Goal: Transaction & Acquisition: Purchase product/service

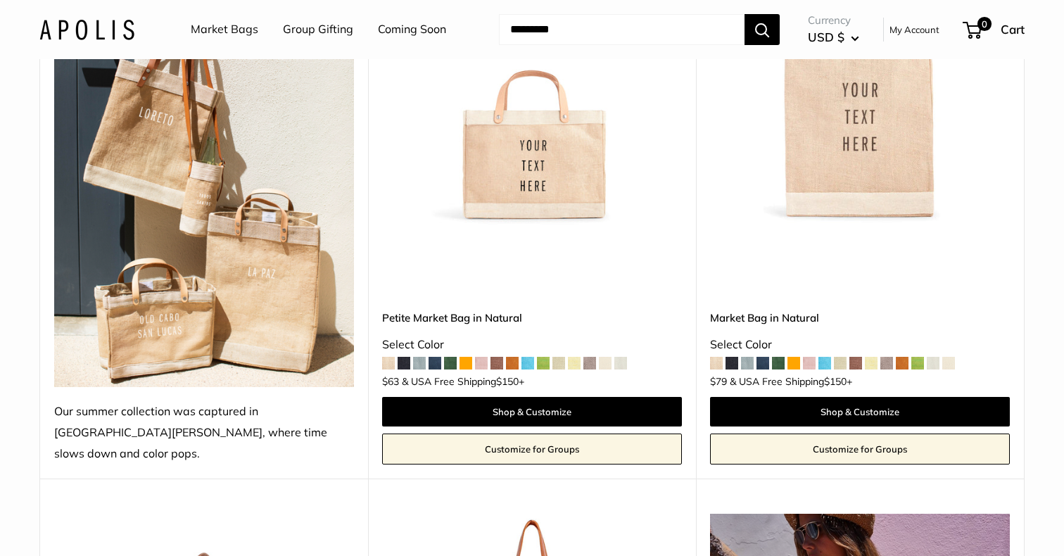
scroll to position [334, 0]
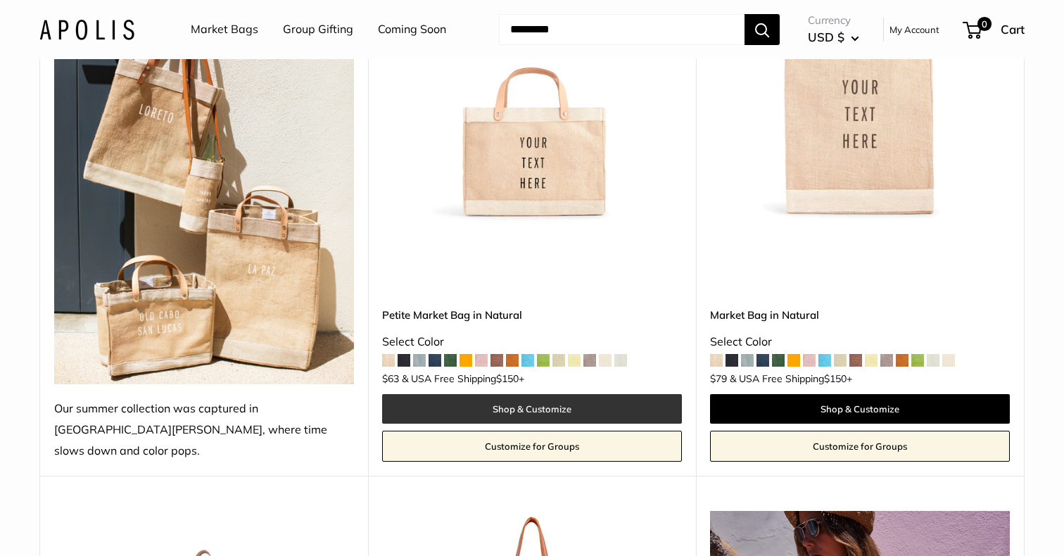
click at [531, 394] on link "Shop & Customize" at bounding box center [532, 409] width 300 height 30
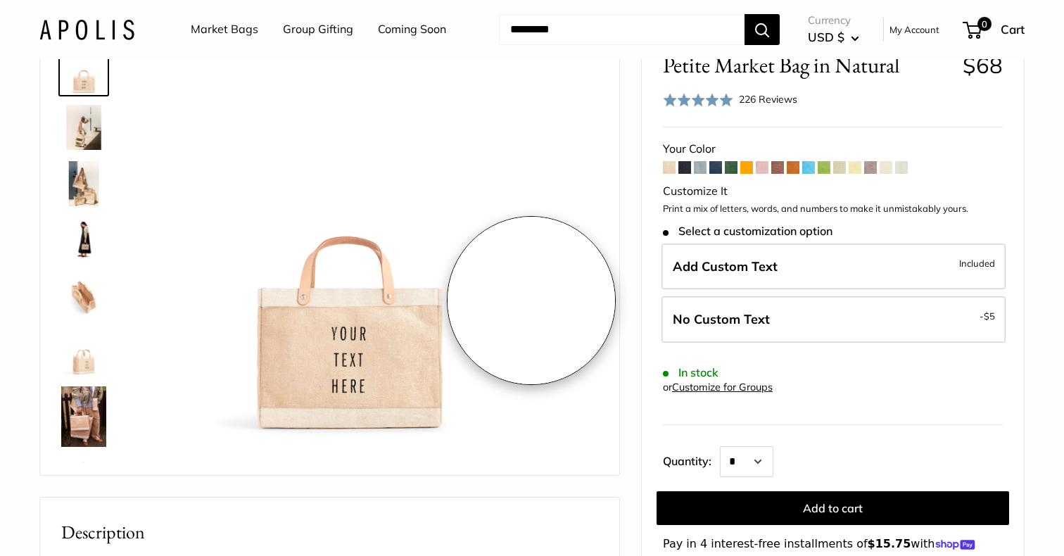
scroll to position [89, 0]
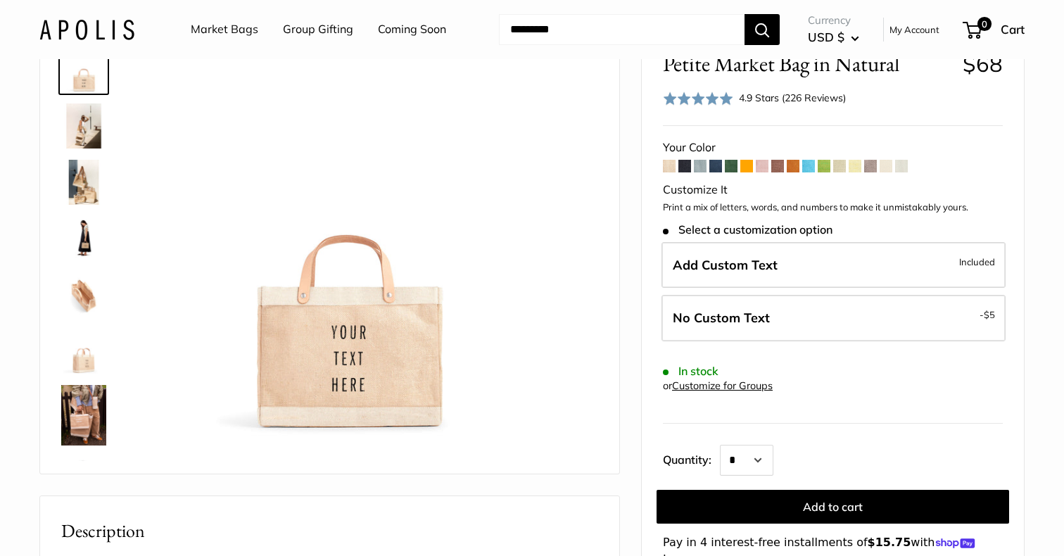
click at [94, 124] on img at bounding box center [83, 125] width 45 height 45
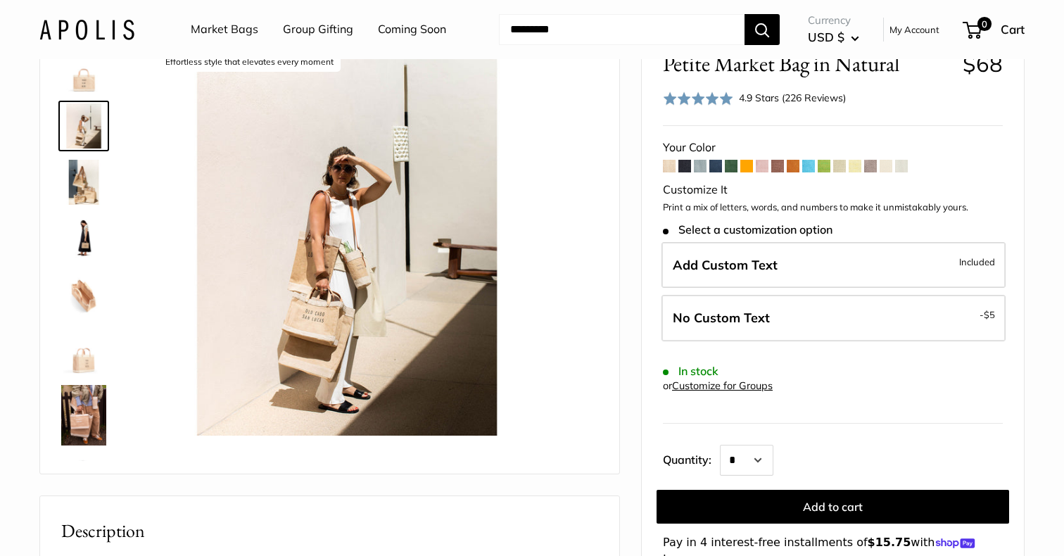
click at [94, 186] on img at bounding box center [83, 182] width 45 height 45
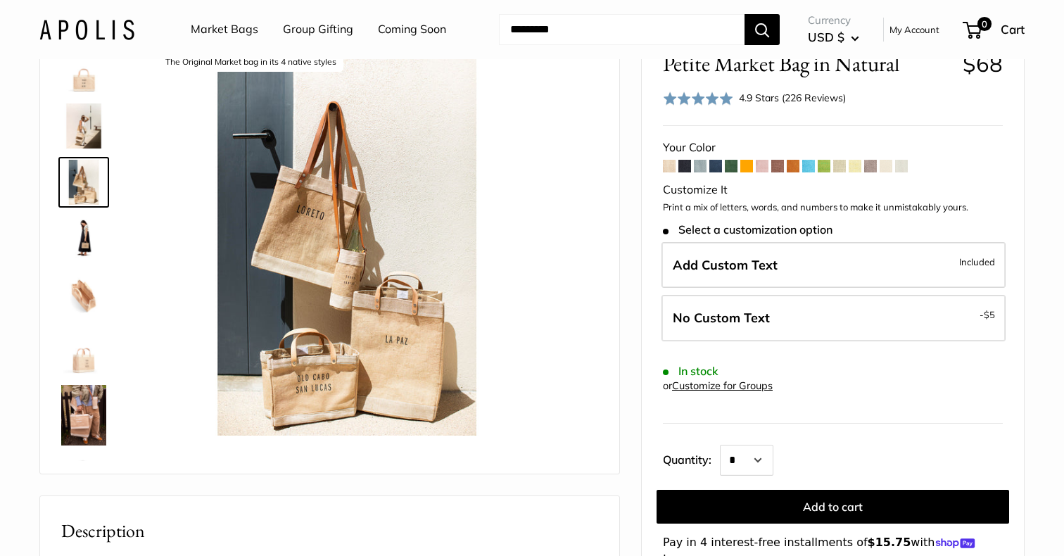
click at [92, 244] on img at bounding box center [83, 238] width 45 height 45
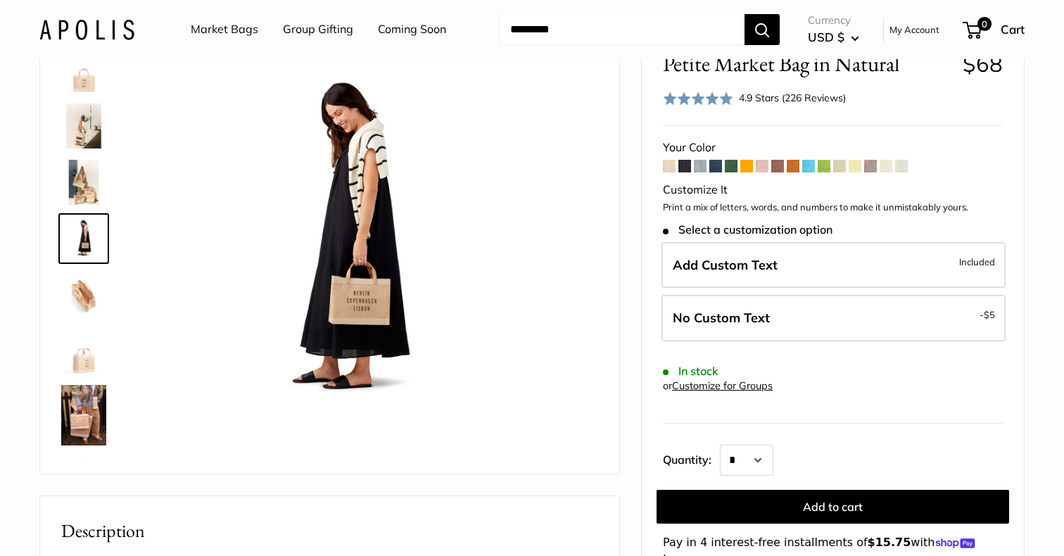
click at [83, 305] on img at bounding box center [83, 294] width 45 height 45
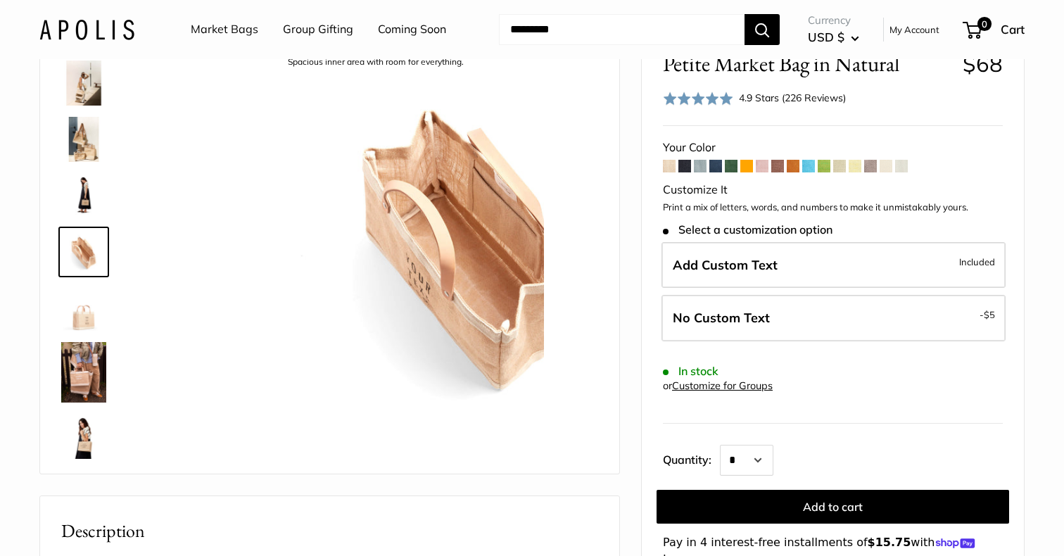
scroll to position [44, 0]
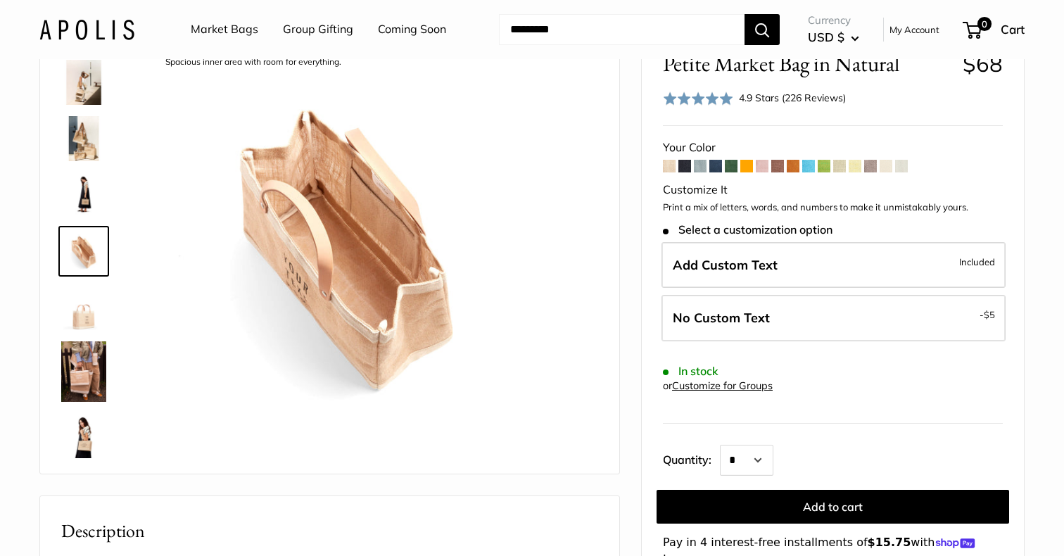
click at [89, 368] on img at bounding box center [83, 371] width 45 height 61
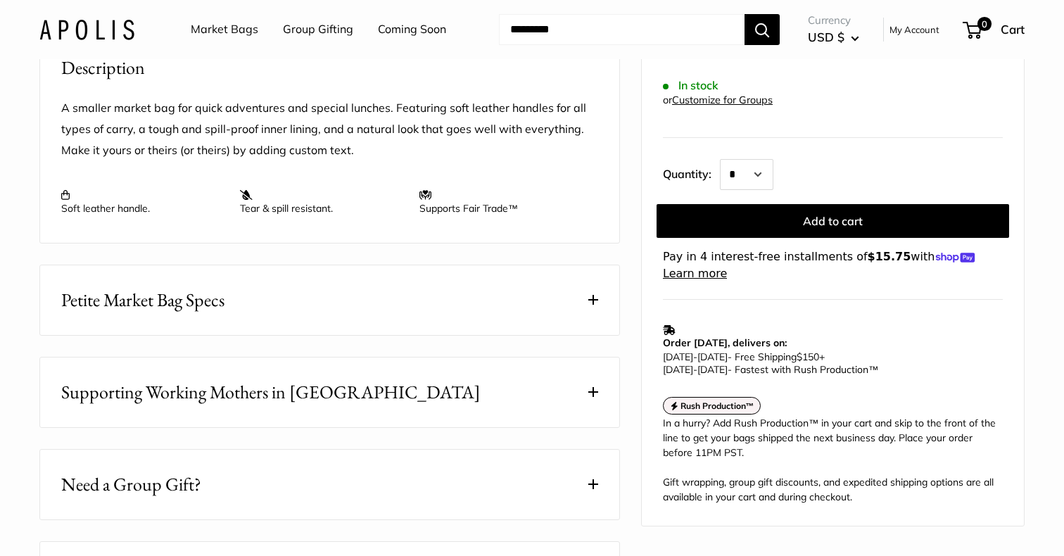
scroll to position [745, 0]
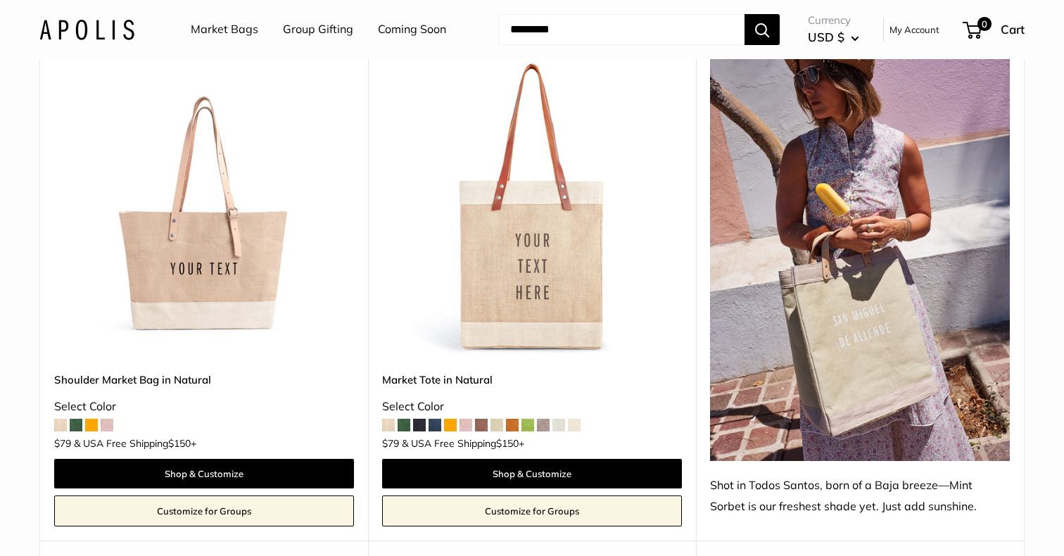
scroll to position [770, 0]
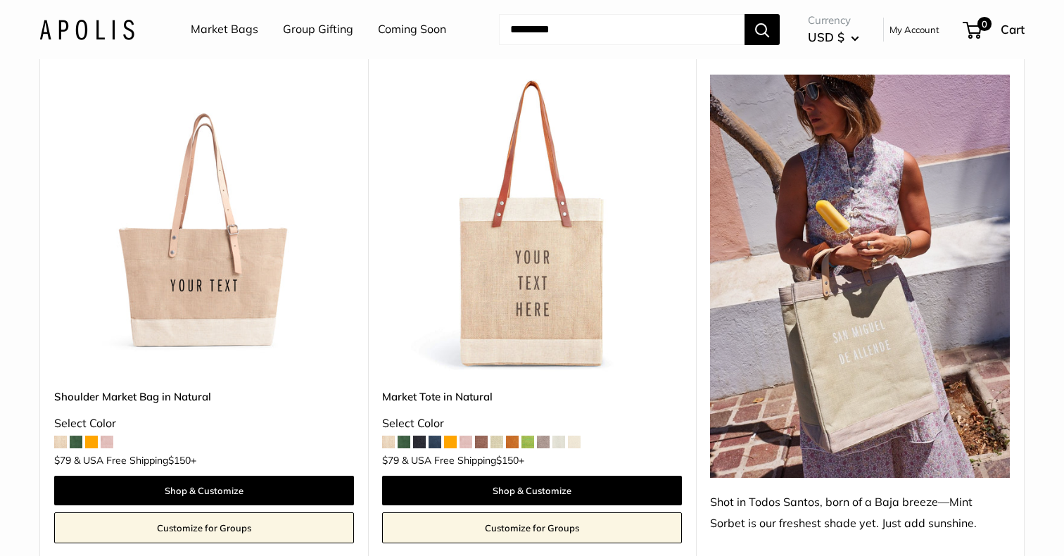
click at [0, 0] on img at bounding box center [0, 0] width 0 height 0
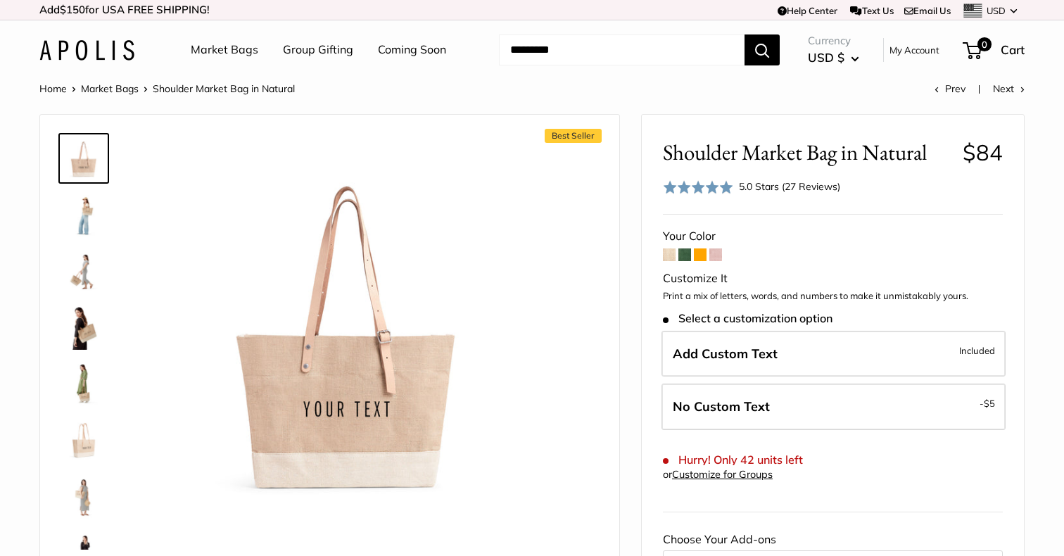
click at [72, 278] on img at bounding box center [83, 270] width 45 height 45
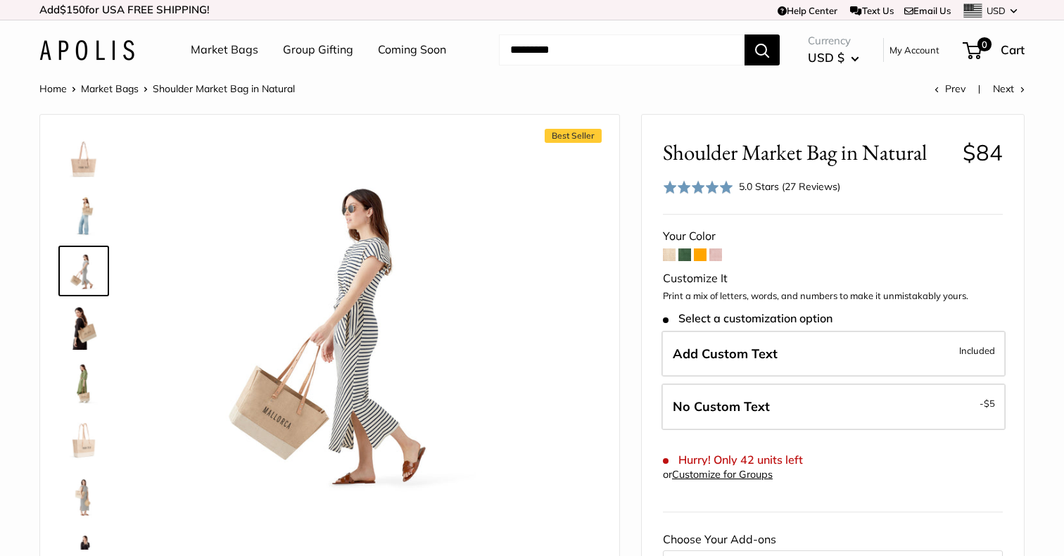
click at [80, 355] on div at bounding box center [90, 338] width 68 height 422
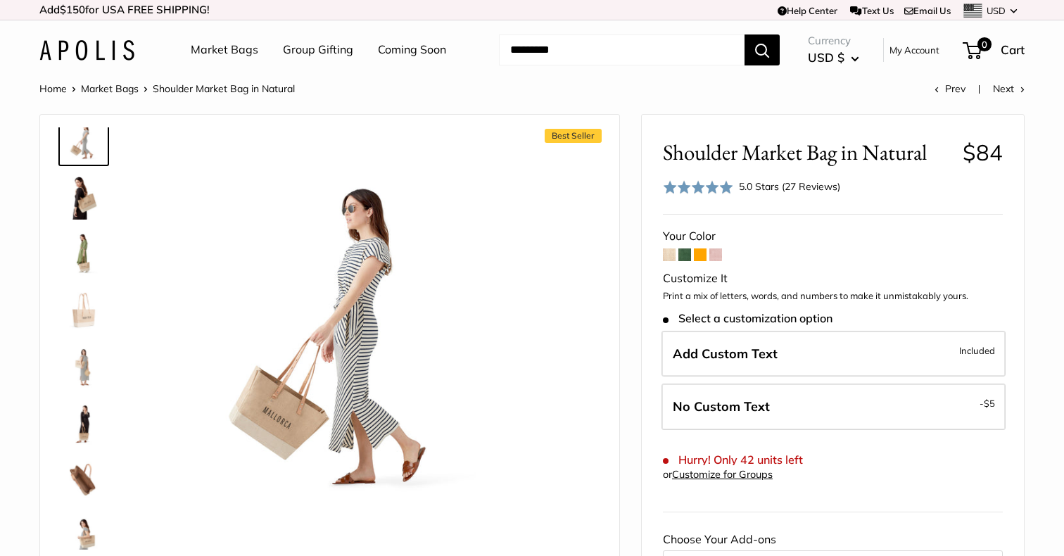
click at [81, 313] on img at bounding box center [83, 309] width 45 height 45
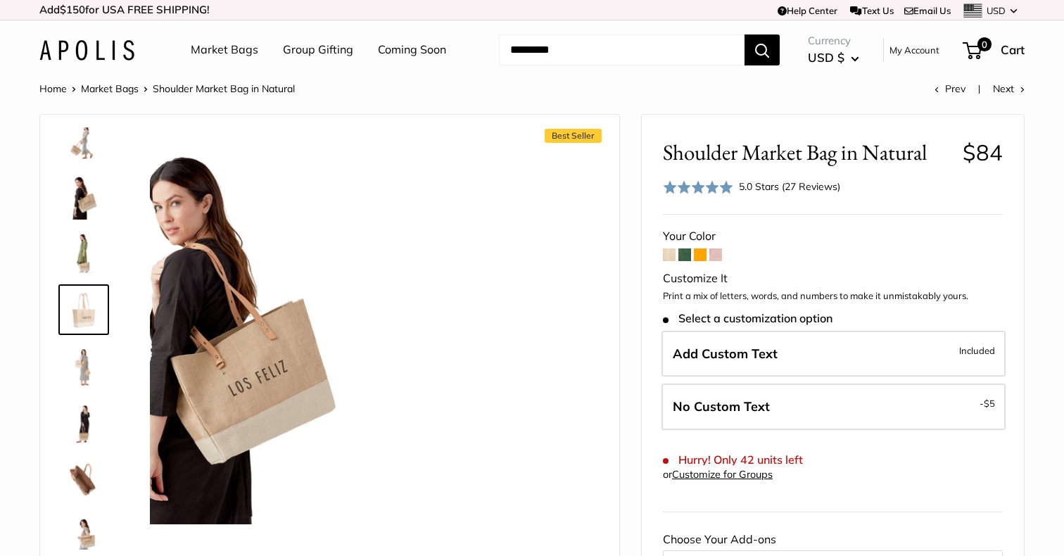
scroll to position [100, 0]
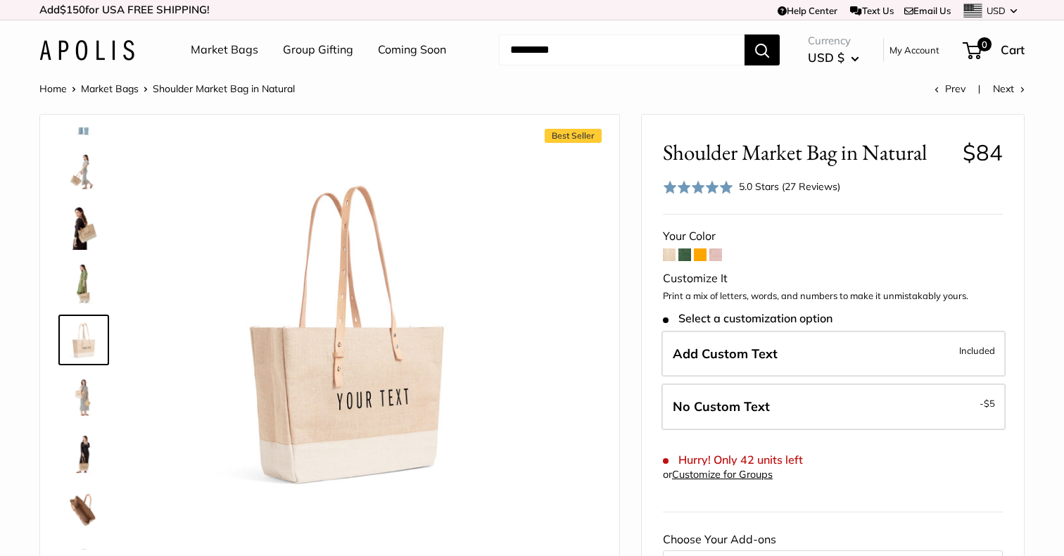
click at [87, 448] on img at bounding box center [83, 452] width 45 height 45
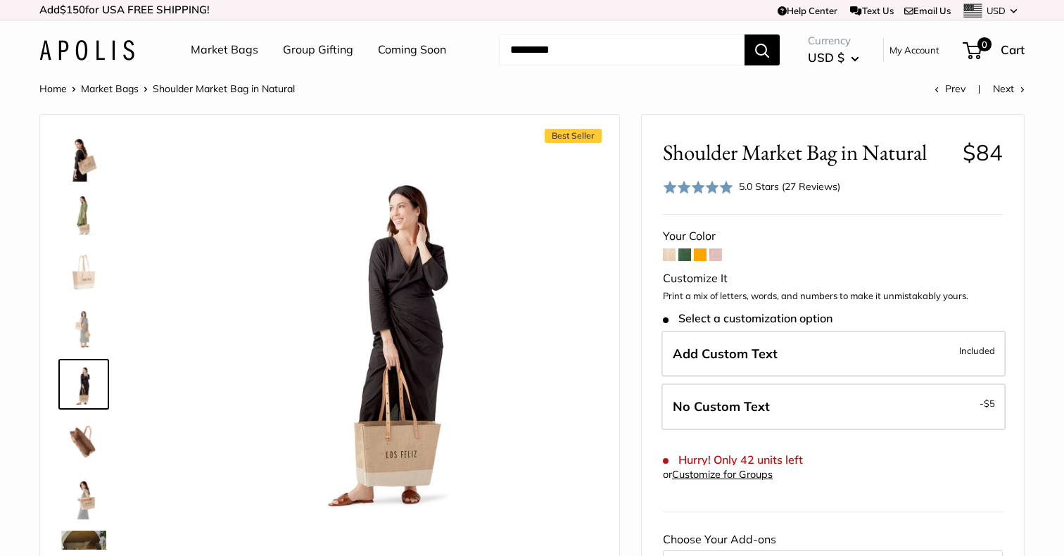
scroll to position [213, 0]
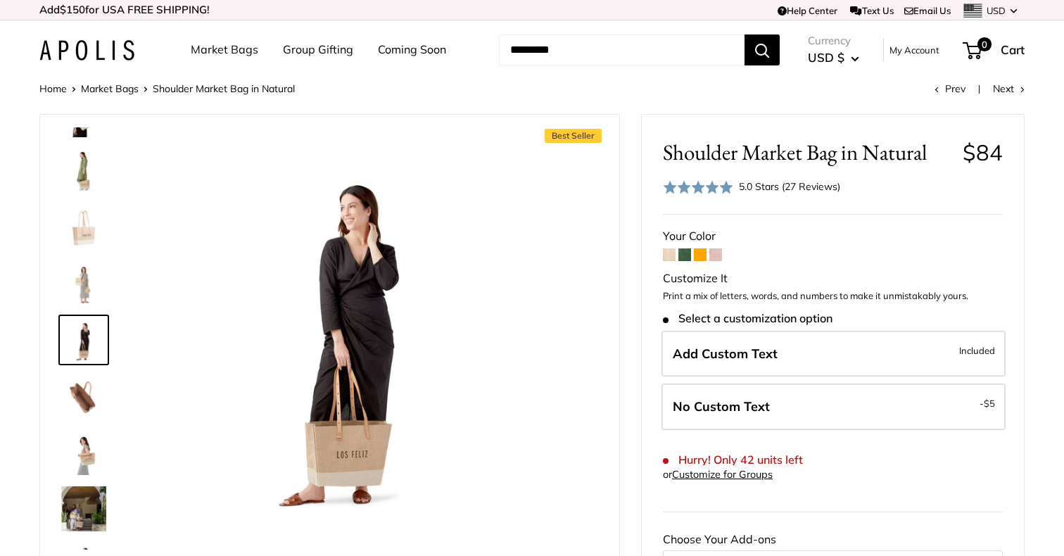
click at [87, 448] on img at bounding box center [83, 452] width 45 height 45
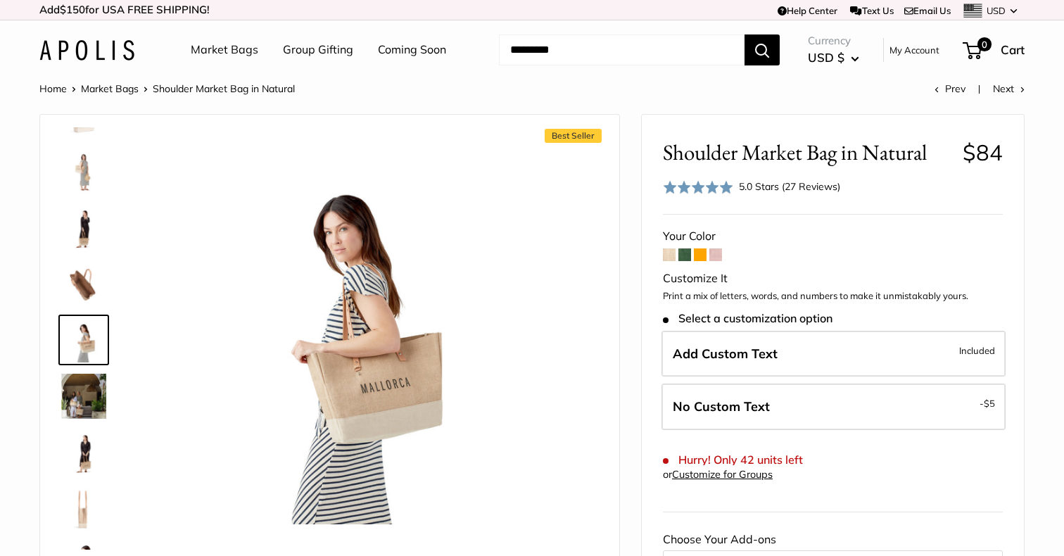
scroll to position [336, 0]
